Goal: Navigation & Orientation: Find specific page/section

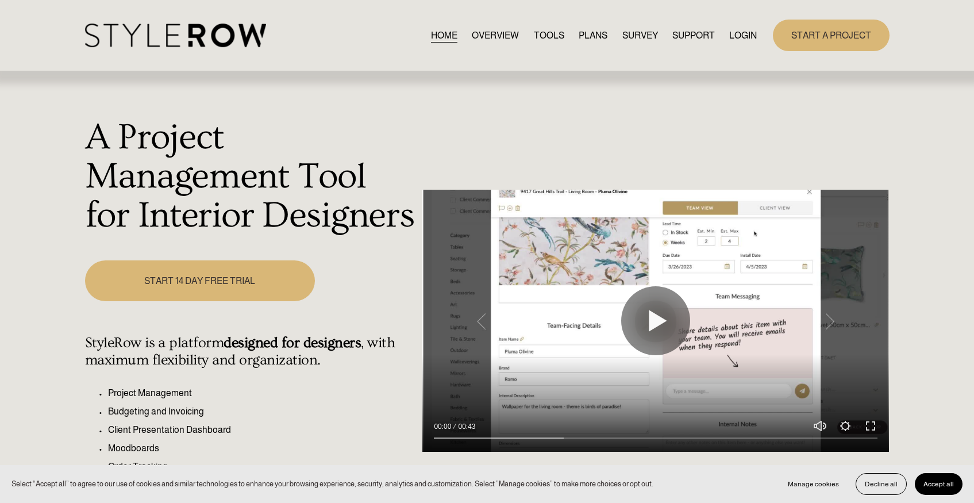
click at [740, 35] on link "LOGIN" at bounding box center [743, 36] width 28 height 16
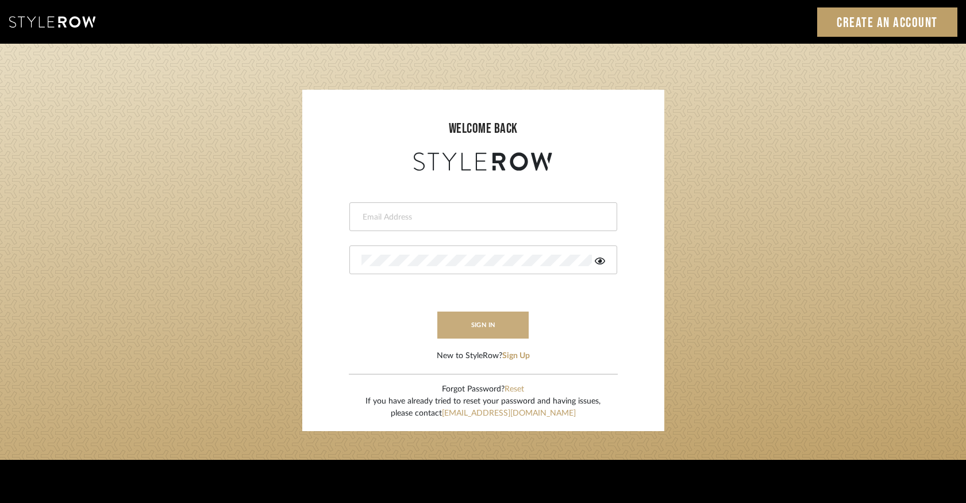
type input "[PERSON_NAME][EMAIL_ADDRESS][DOMAIN_NAME]"
click at [499, 318] on button "sign in" at bounding box center [483, 324] width 92 height 27
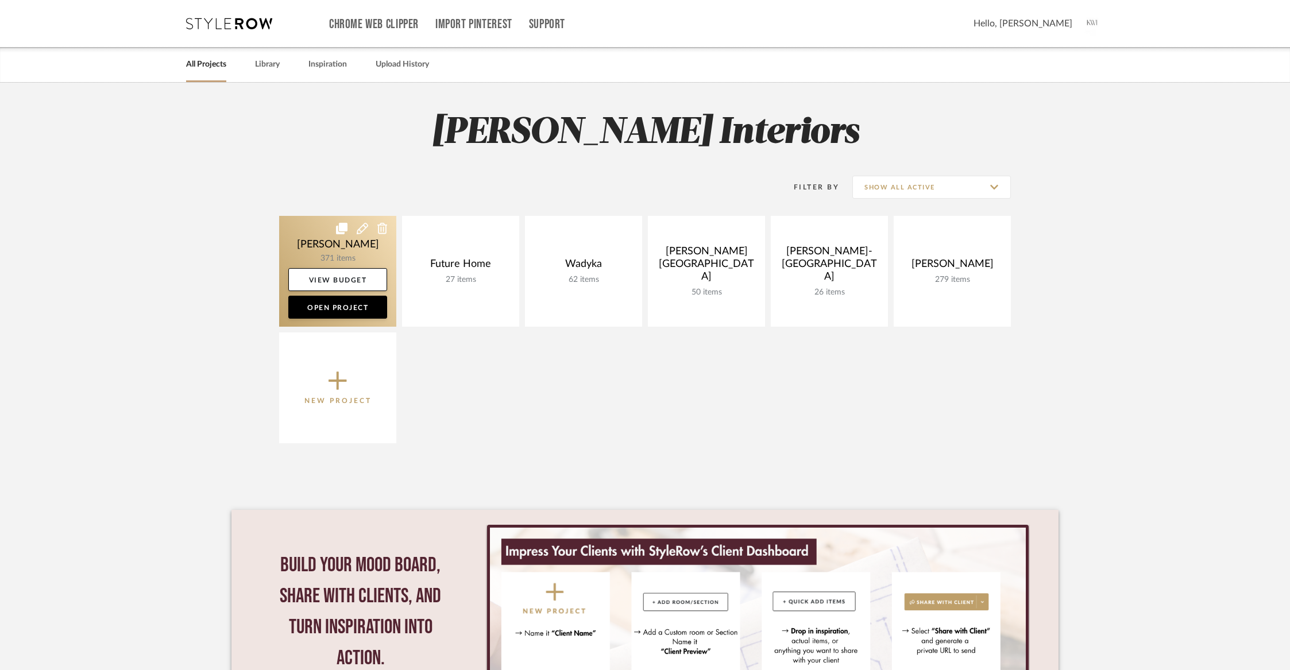
click at [349, 252] on link at bounding box center [337, 271] width 117 height 111
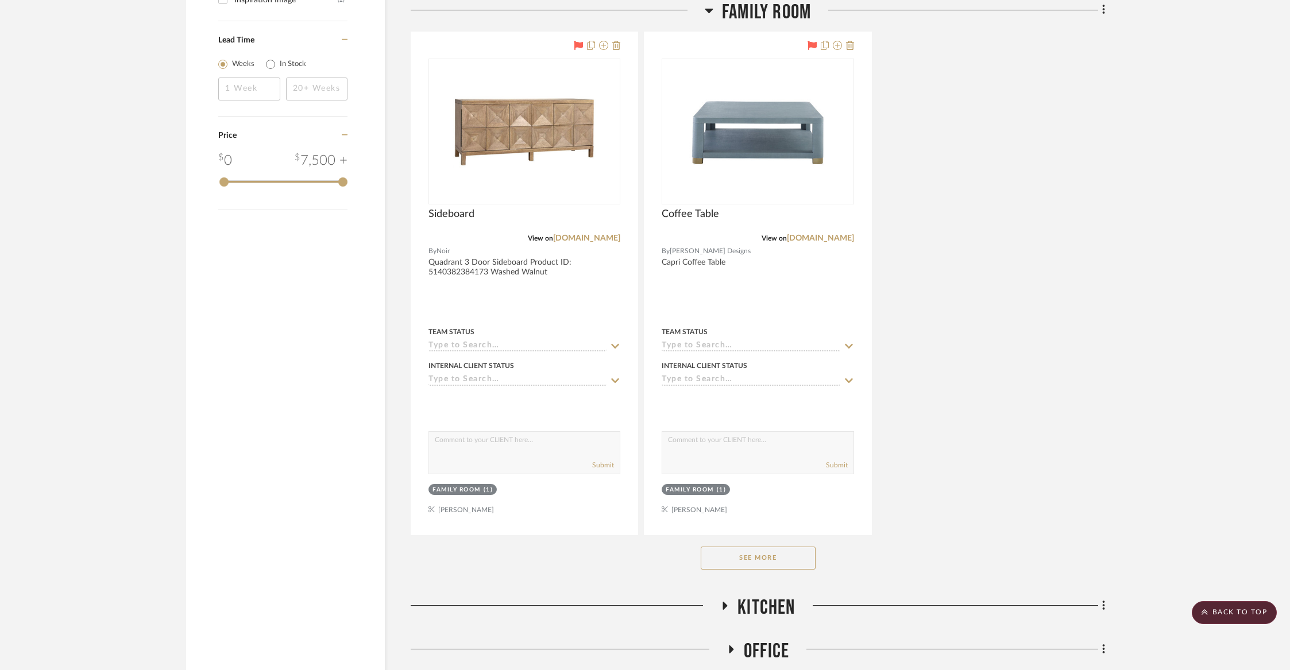
scroll to position [1652, 0]
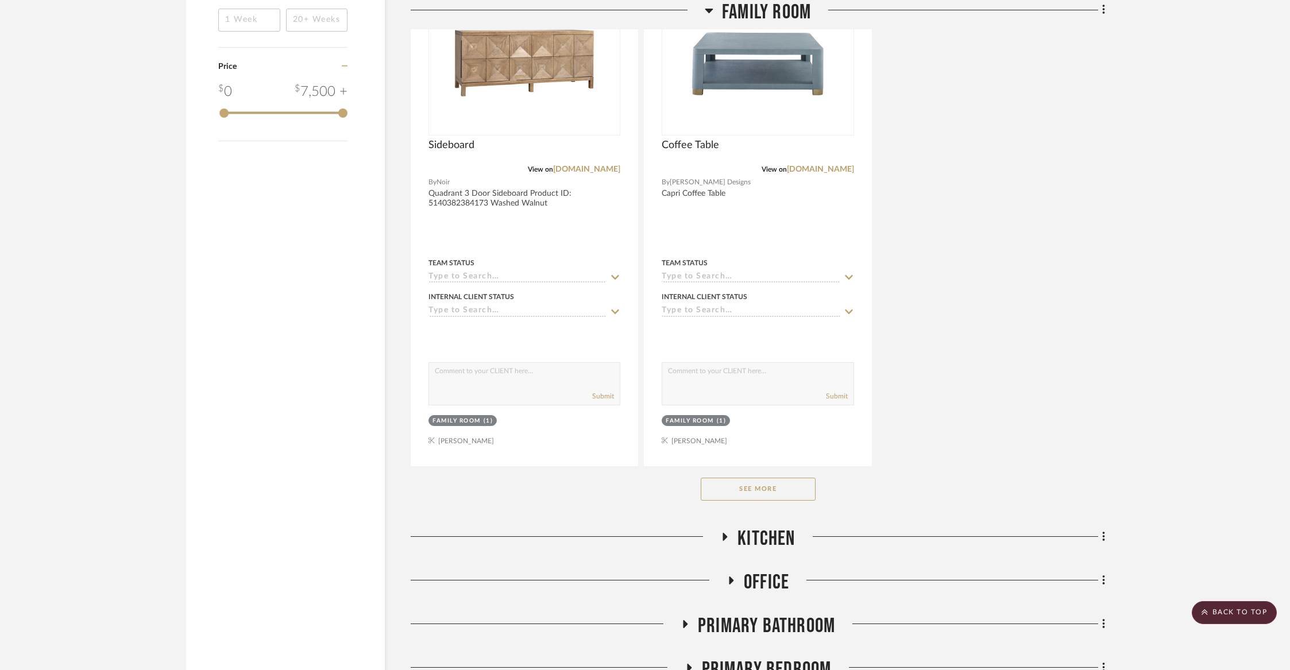
click at [747, 481] on button "See More" at bounding box center [758, 489] width 115 height 23
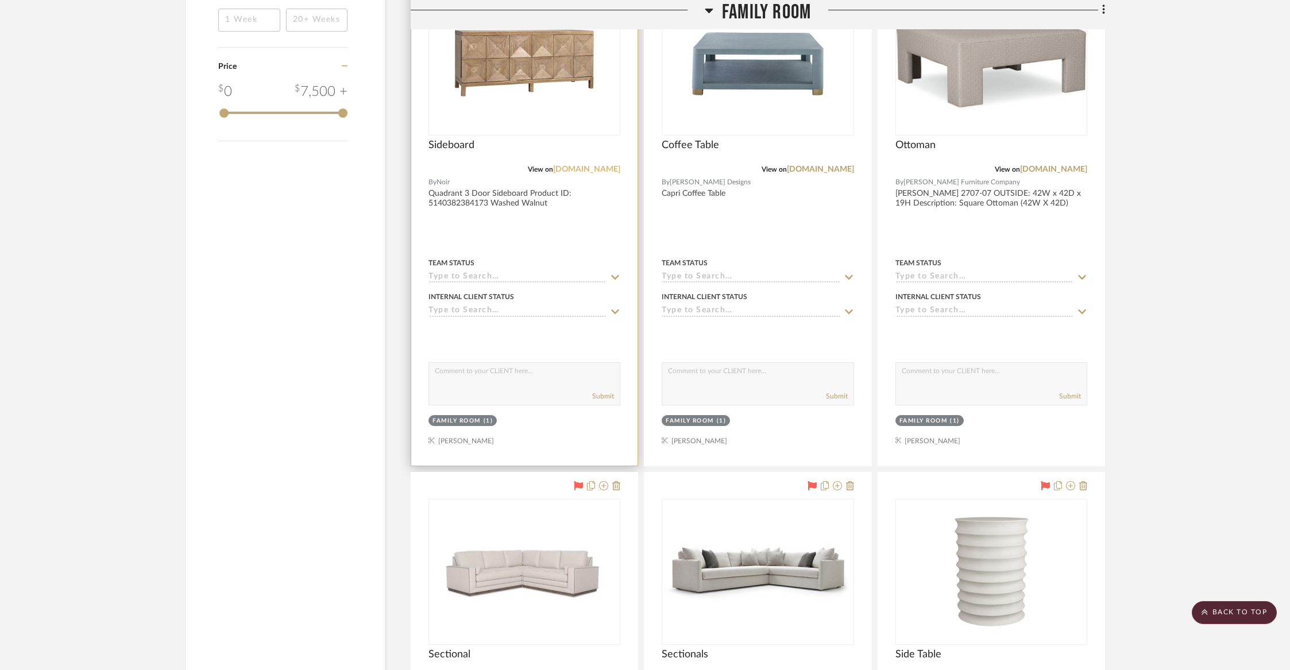
click at [573, 168] on link "franceandson.com" at bounding box center [586, 169] width 67 height 8
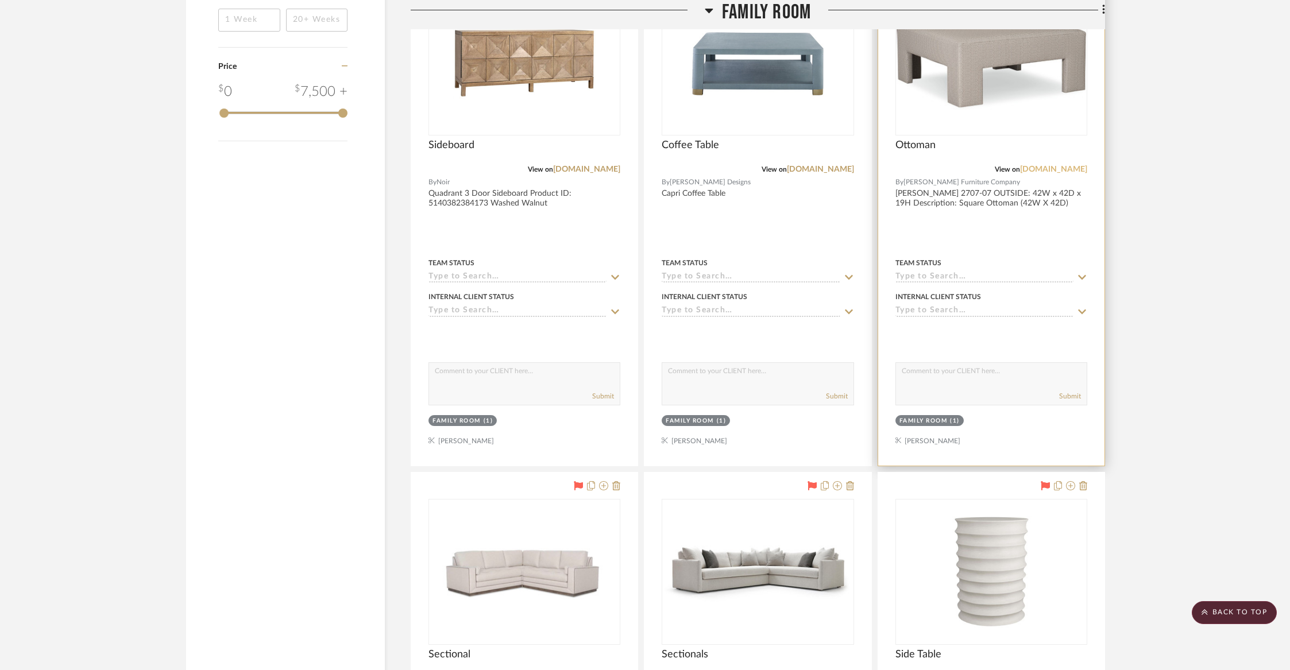
click at [1069, 167] on link "crlaine.com" at bounding box center [1053, 169] width 67 height 8
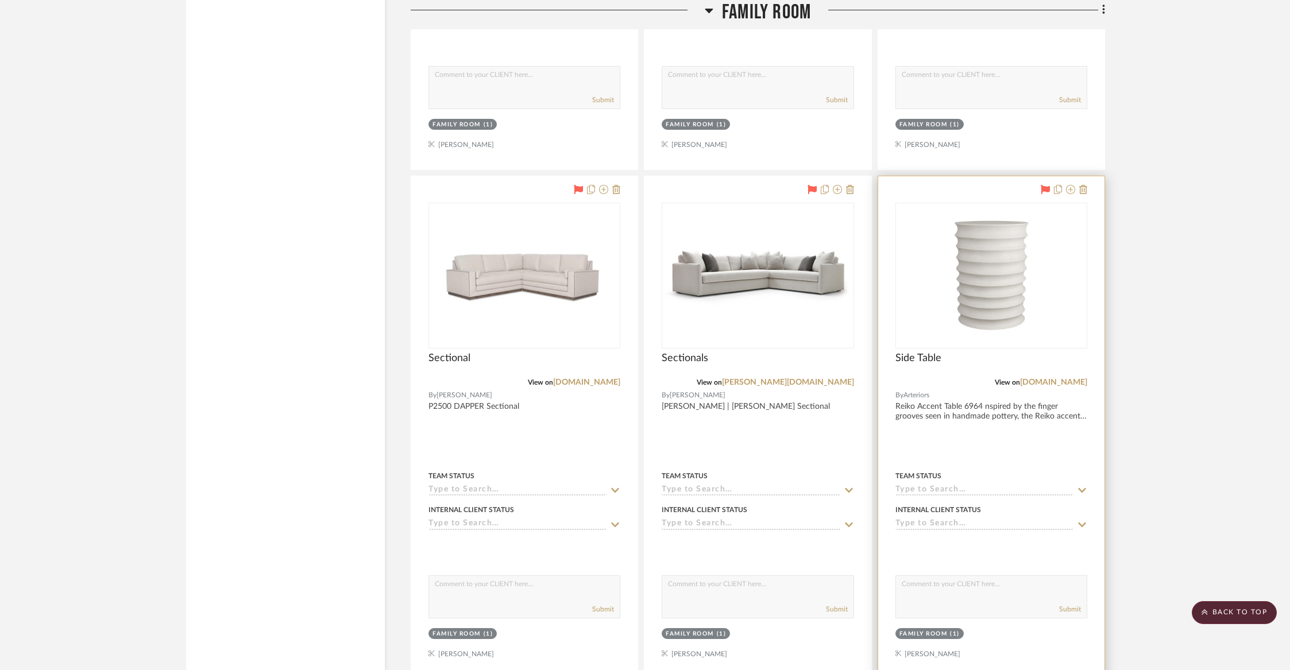
scroll to position [1984, 0]
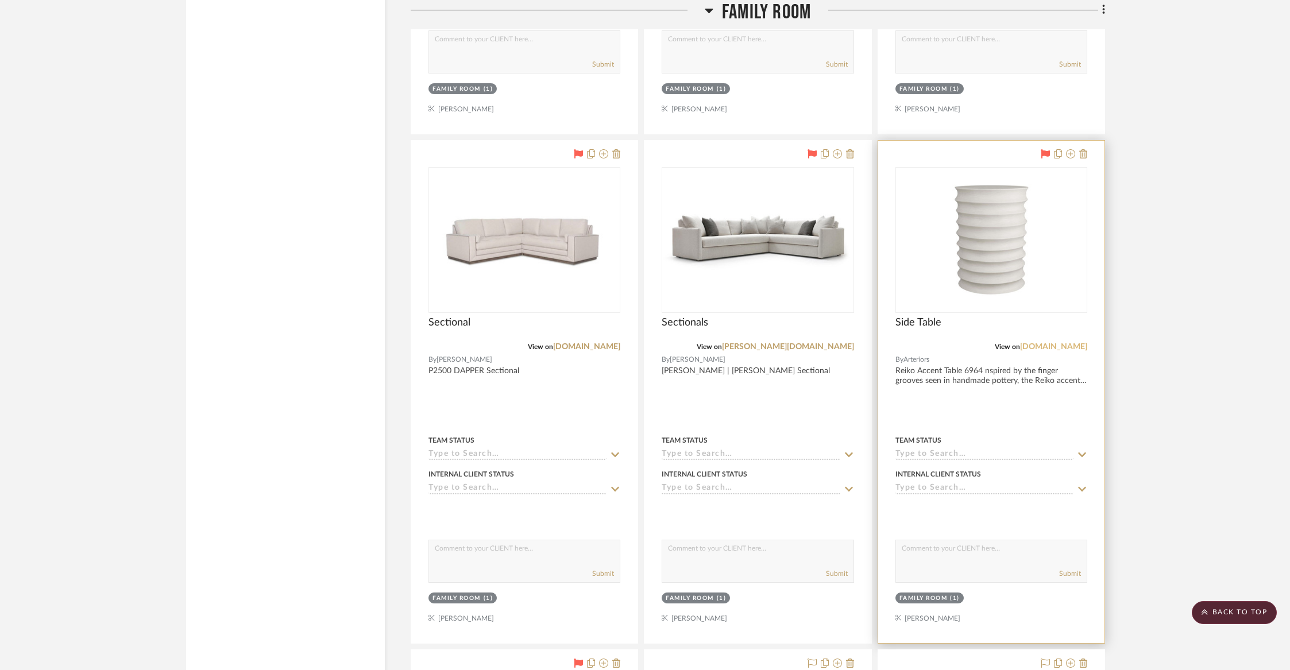
click at [1043, 343] on link "arteriorshome.com" at bounding box center [1053, 347] width 67 height 8
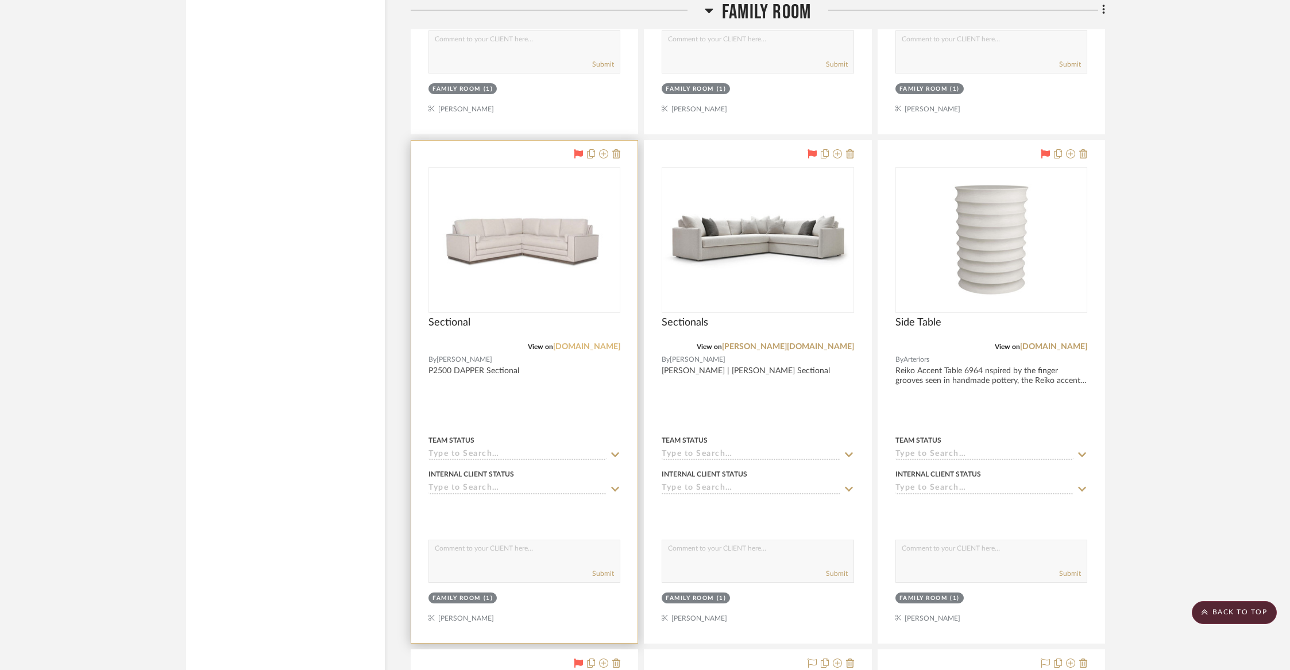
click at [580, 343] on link "wesleyhall.com" at bounding box center [586, 347] width 67 height 8
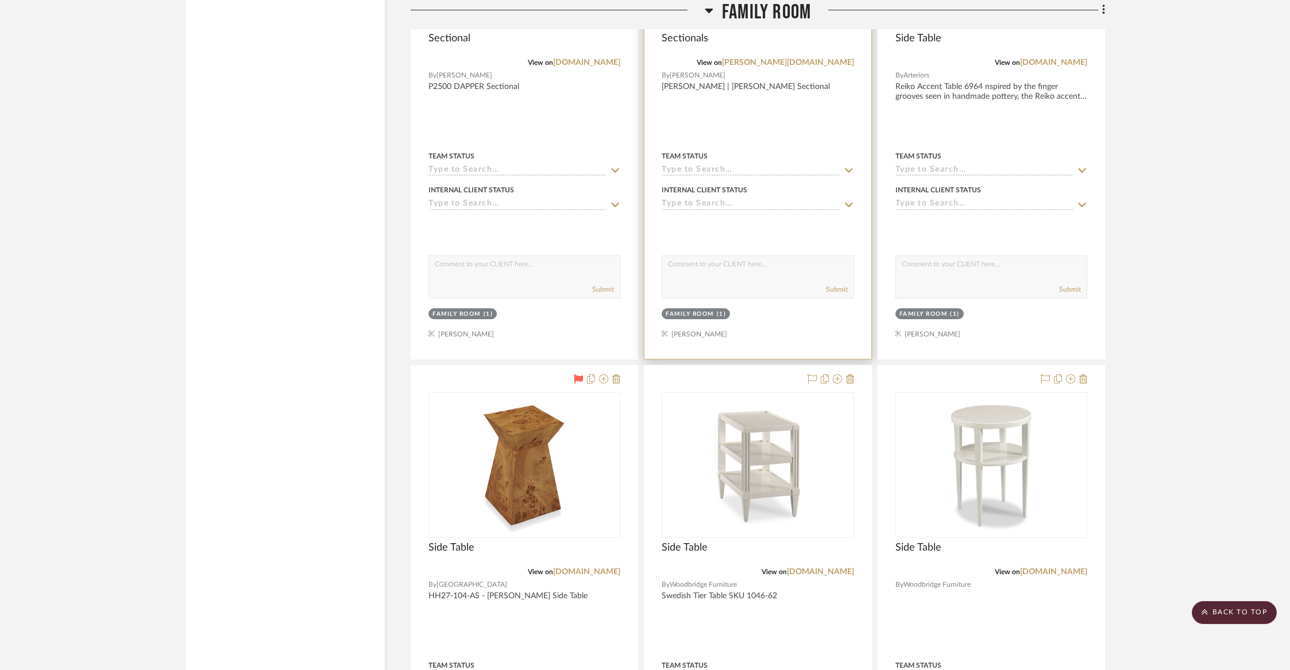
scroll to position [2487, 0]
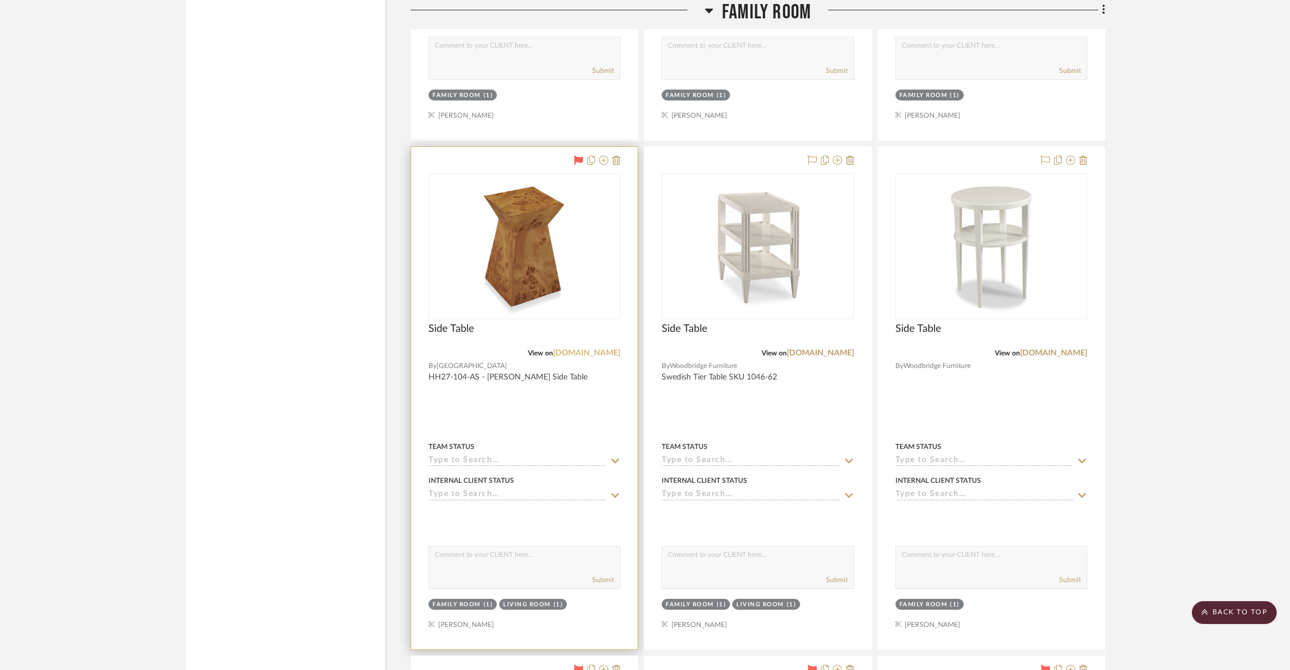
click at [584, 349] on link "highlandhousefurniture.com" at bounding box center [586, 353] width 67 height 8
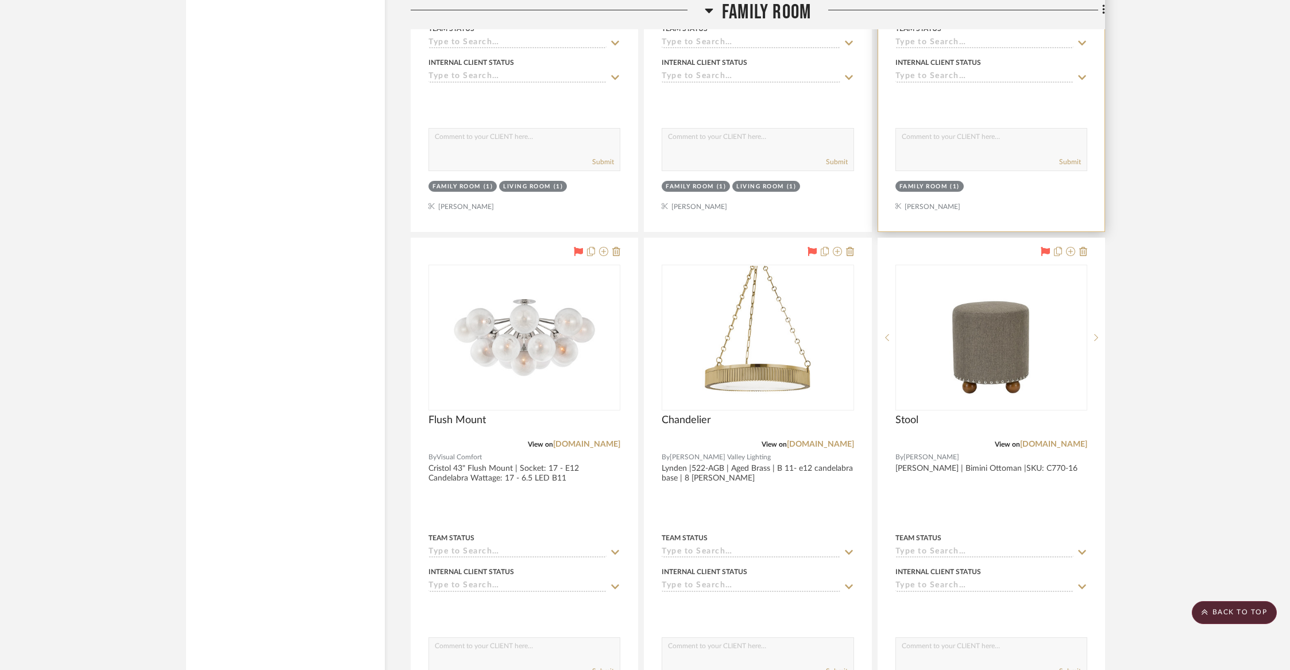
scroll to position [2905, 0]
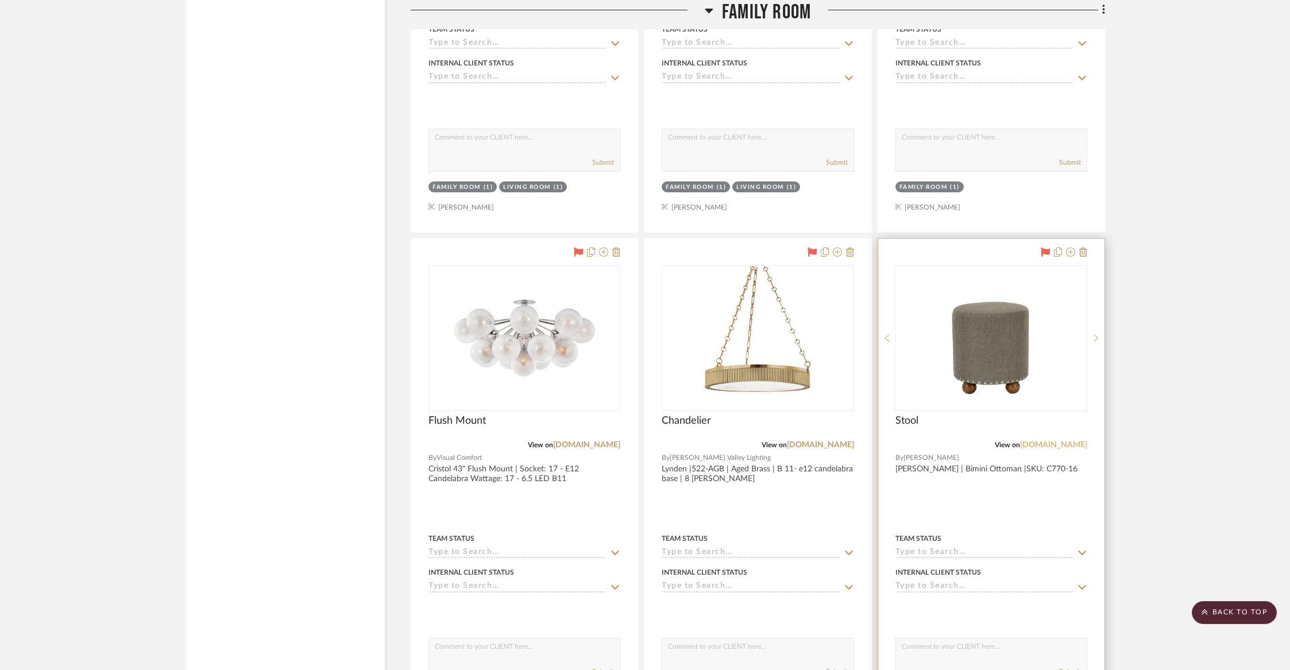
click at [1060, 441] on link "charlesstewartcompany.com" at bounding box center [1053, 445] width 67 height 8
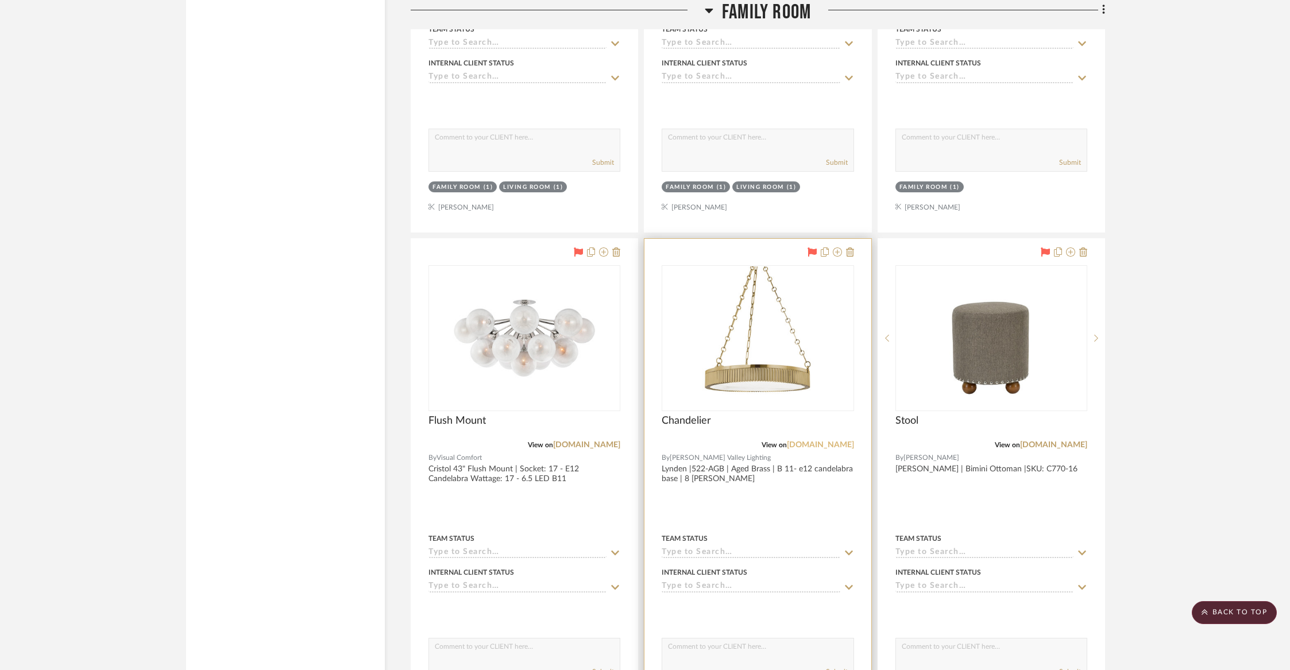
click at [823, 441] on link "hvlgroup.com" at bounding box center [820, 445] width 67 height 8
click at [574, 441] on link "visualcomfort.com" at bounding box center [586, 445] width 67 height 8
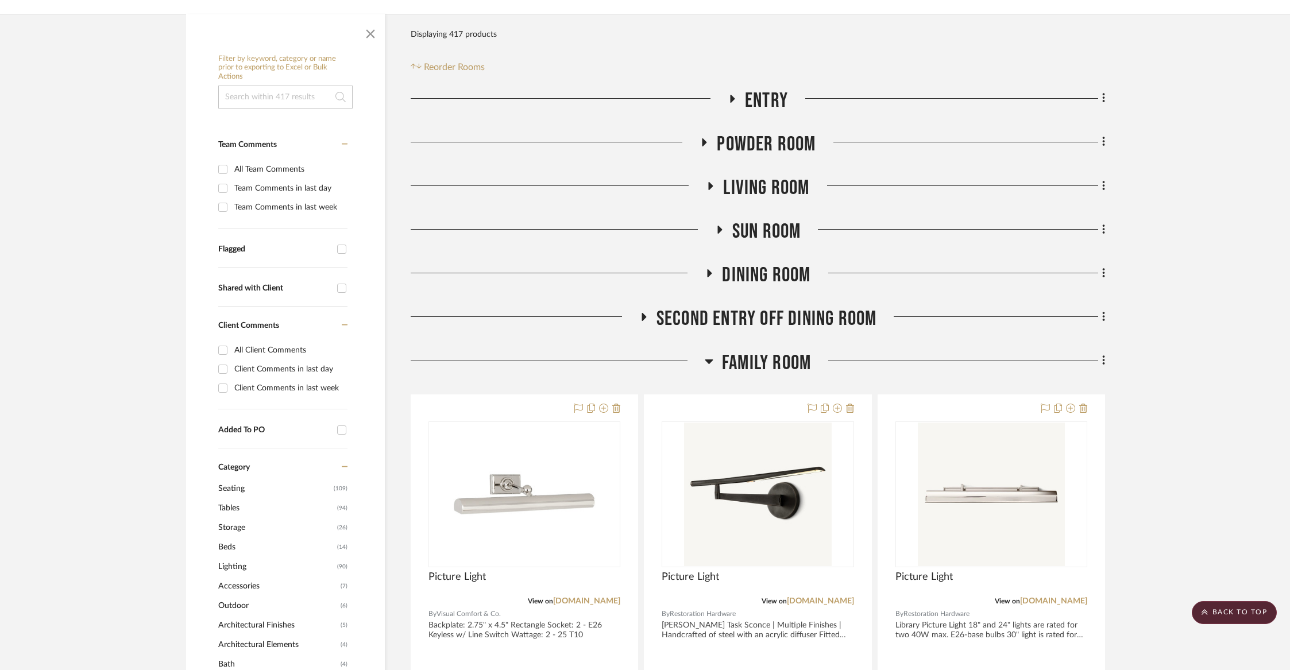
scroll to position [0, 0]
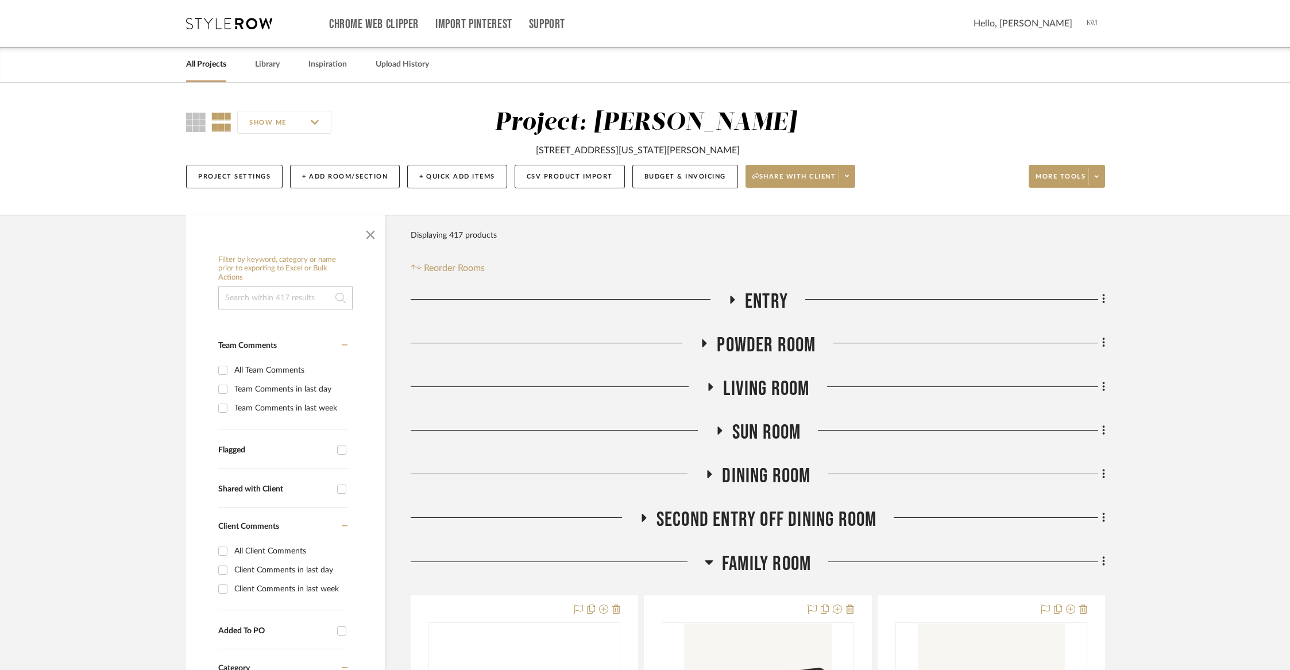
click at [215, 64] on link "All Projects" at bounding box center [206, 65] width 40 height 16
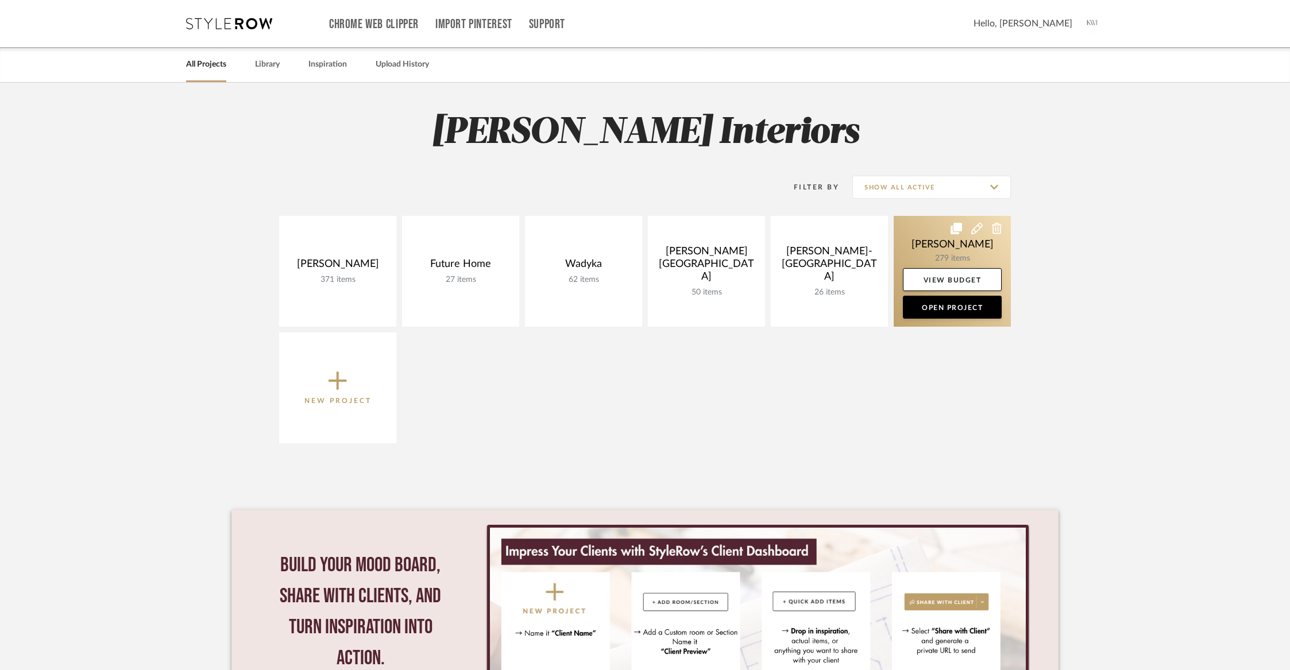
click at [965, 244] on link at bounding box center [952, 271] width 117 height 111
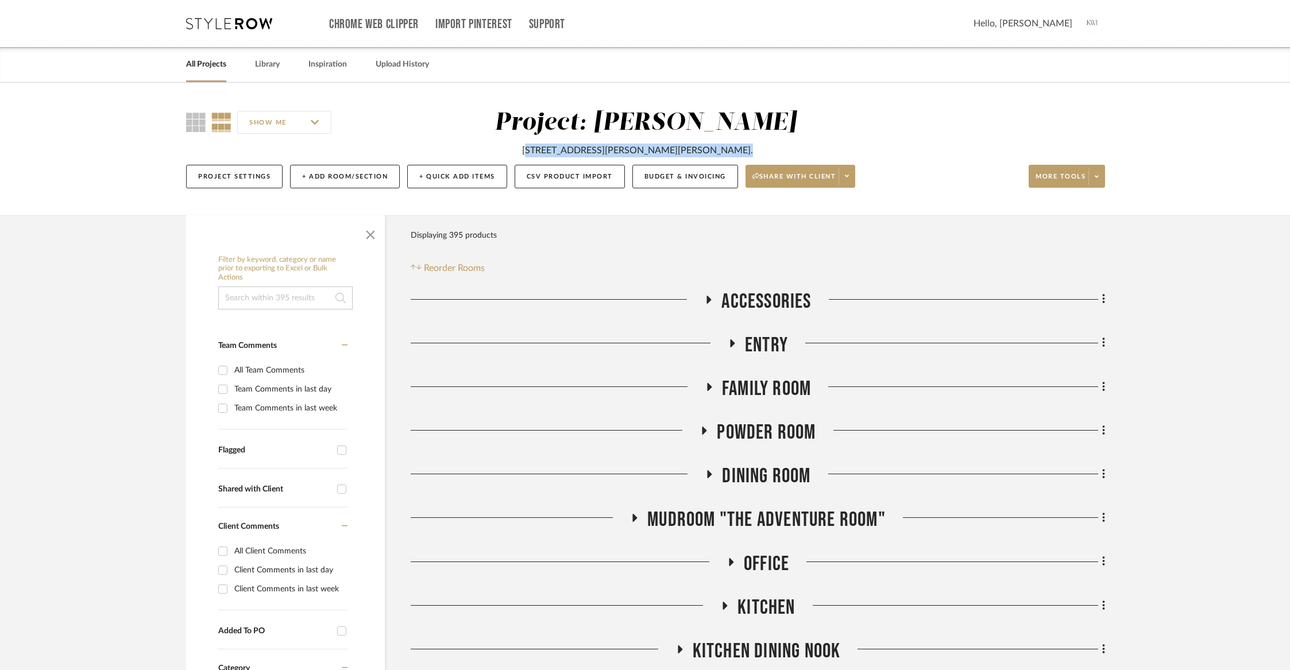
drag, startPoint x: 748, startPoint y: 157, endPoint x: 534, endPoint y: 153, distance: 214.3
click at [534, 153] on div "3306 Camalier Drive Chevy Chase, MD 20815." at bounding box center [646, 148] width 500 height 20
copy div "3306 Camalier Drive Chevy Chase, MD 20815."
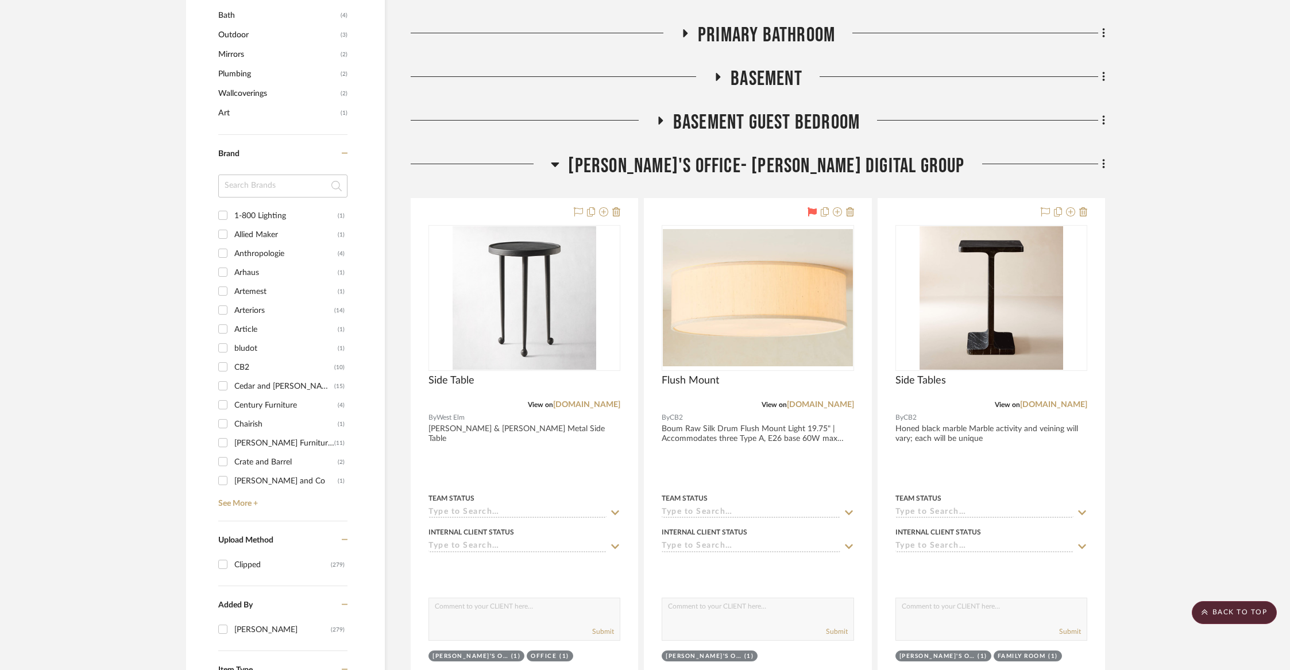
scroll to position [793, 0]
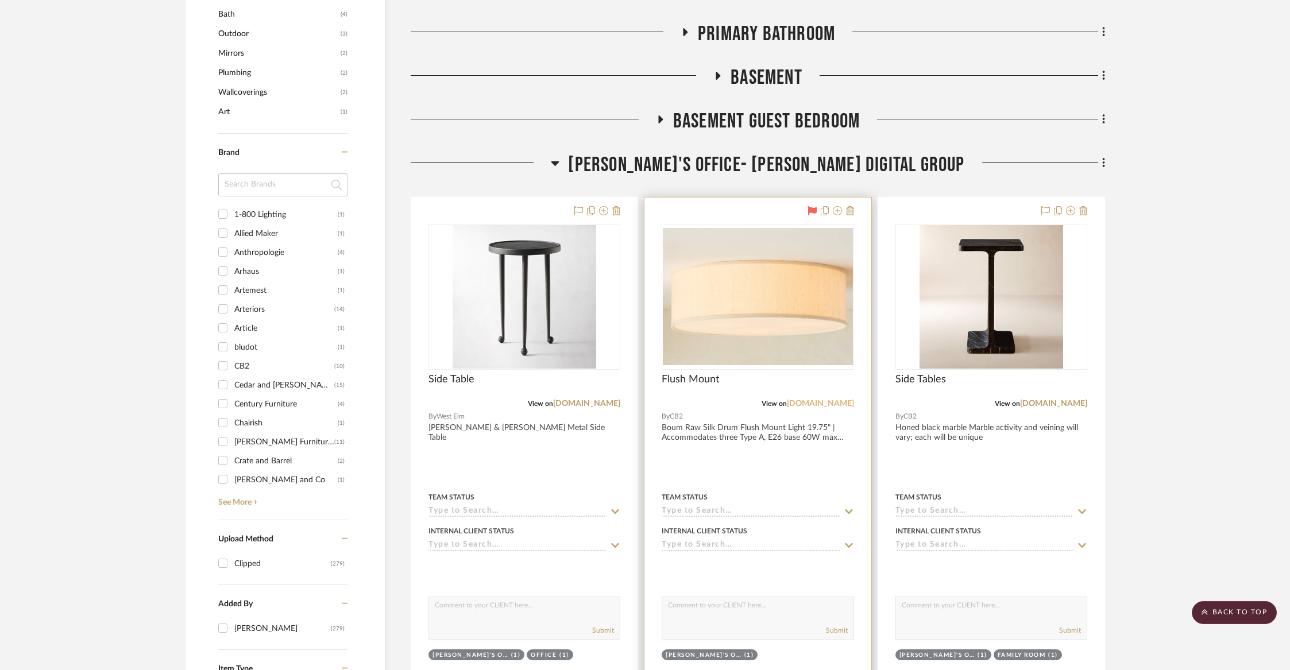
click at [834, 403] on link "cb2.com" at bounding box center [820, 404] width 67 height 8
